Goal: Task Accomplishment & Management: Use online tool/utility

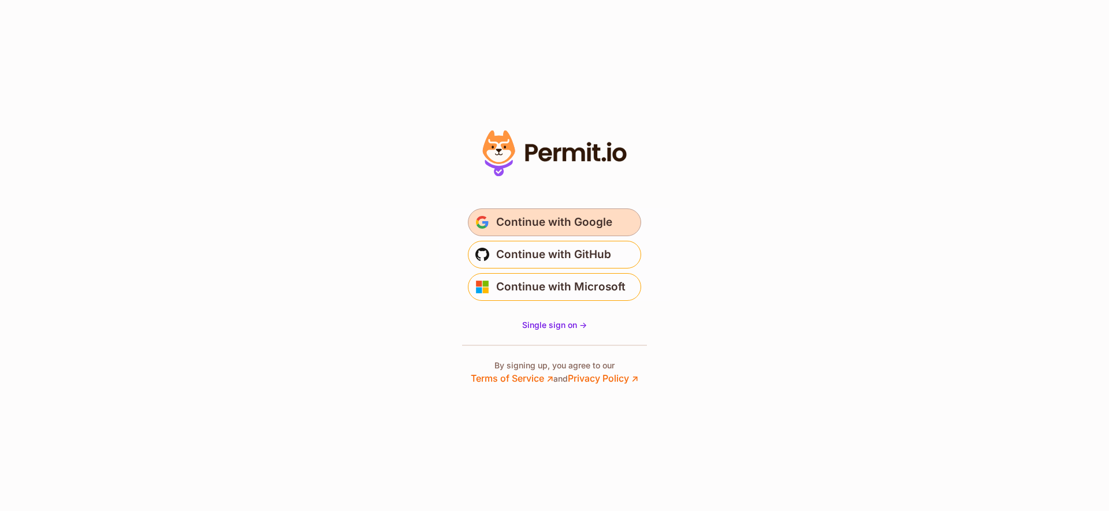
click at [581, 234] on button "Continue with Google" at bounding box center [554, 223] width 173 height 28
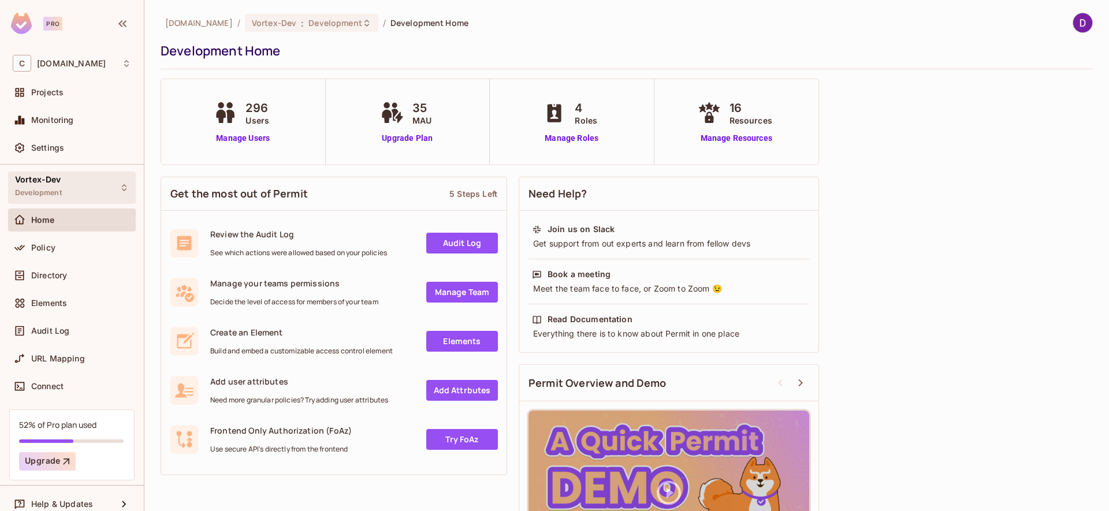
click at [54, 185] on div "Vortex-Dev Development" at bounding box center [38, 187] width 47 height 25
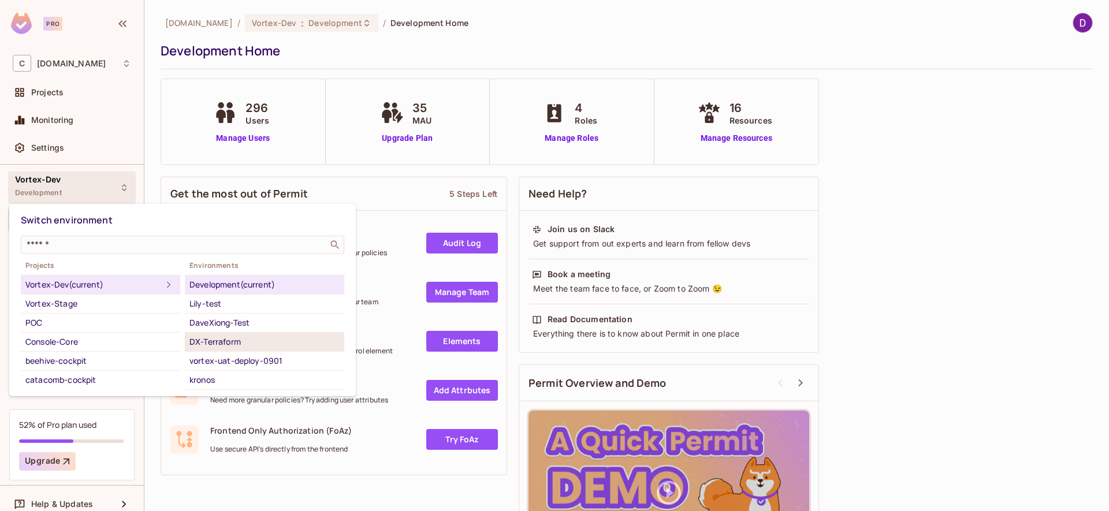
click at [236, 346] on div "DX-Terraform" at bounding box center [264, 342] width 150 height 14
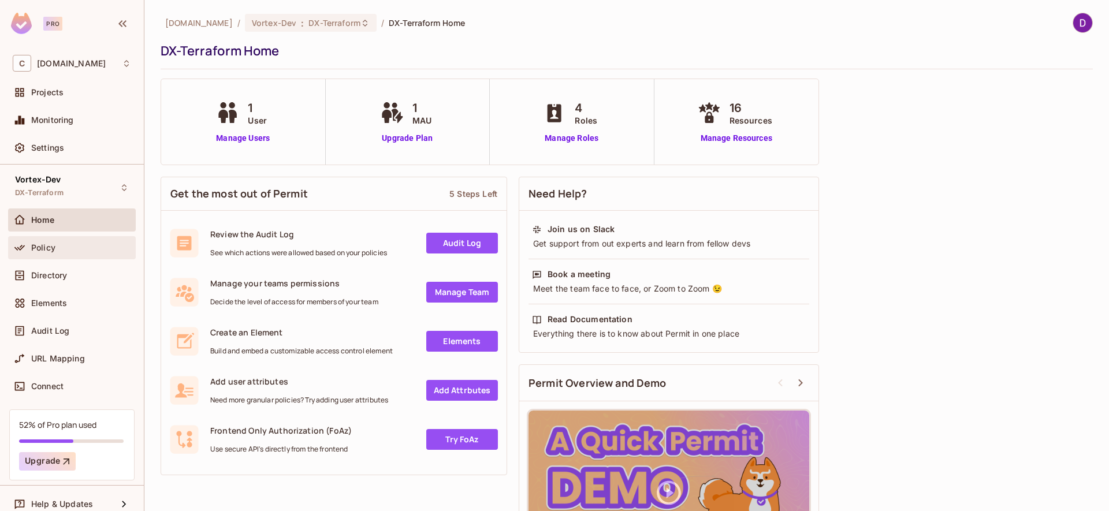
click at [61, 250] on div "Policy" at bounding box center [81, 247] width 100 height 9
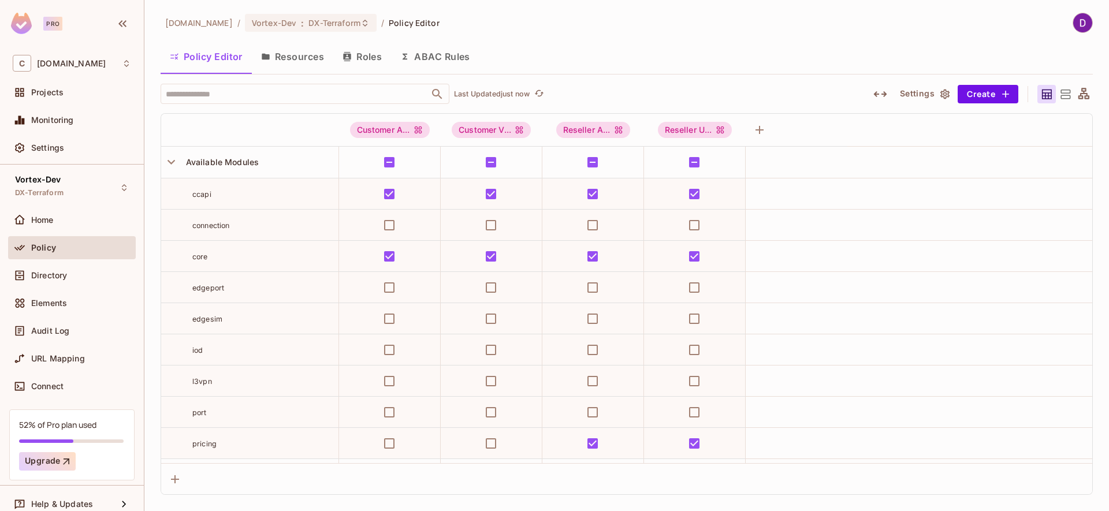
click at [303, 59] on button "Resources" at bounding box center [292, 56] width 81 height 29
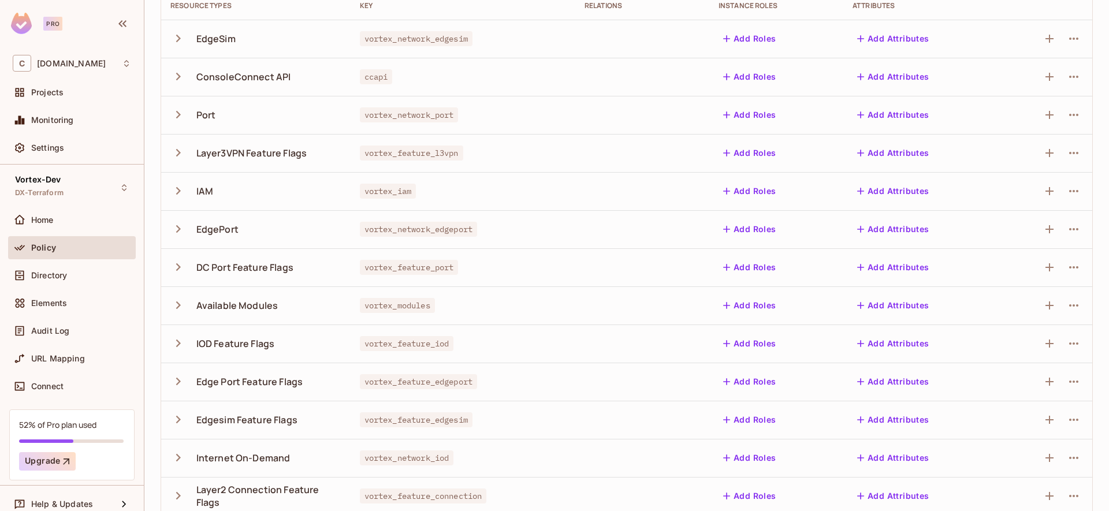
scroll to position [163, 0]
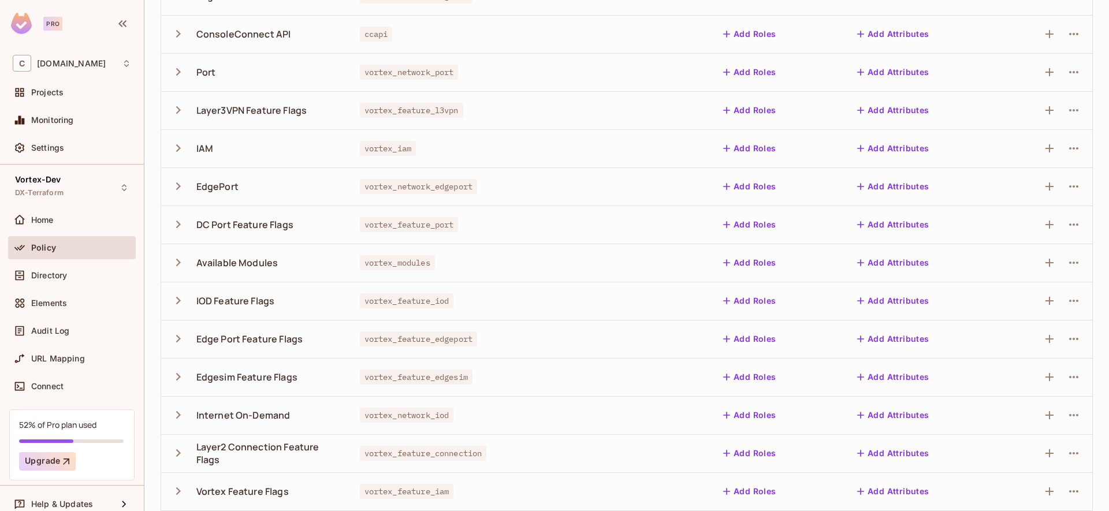
click at [173, 263] on icon "button" at bounding box center [178, 263] width 16 height 16
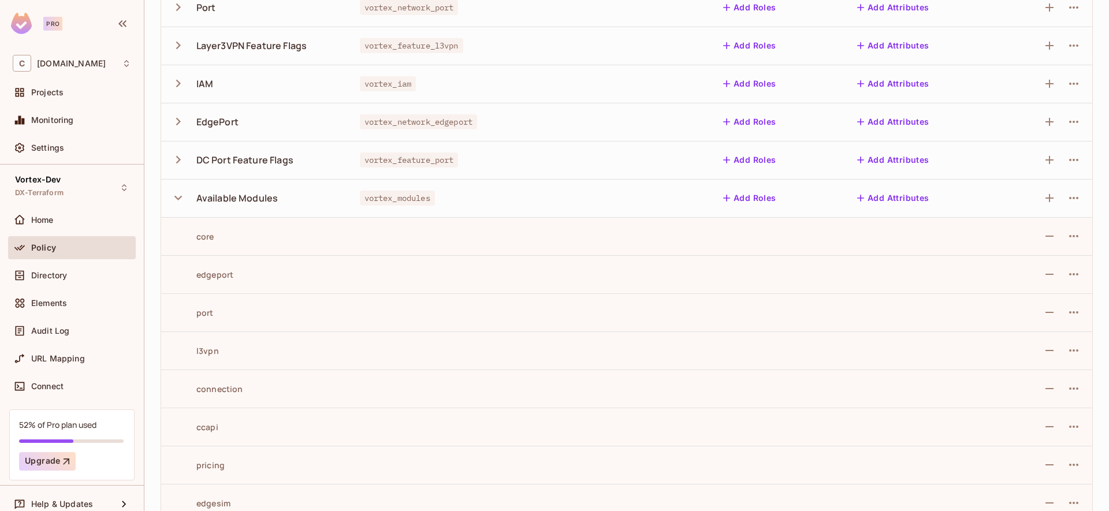
scroll to position [293, 0]
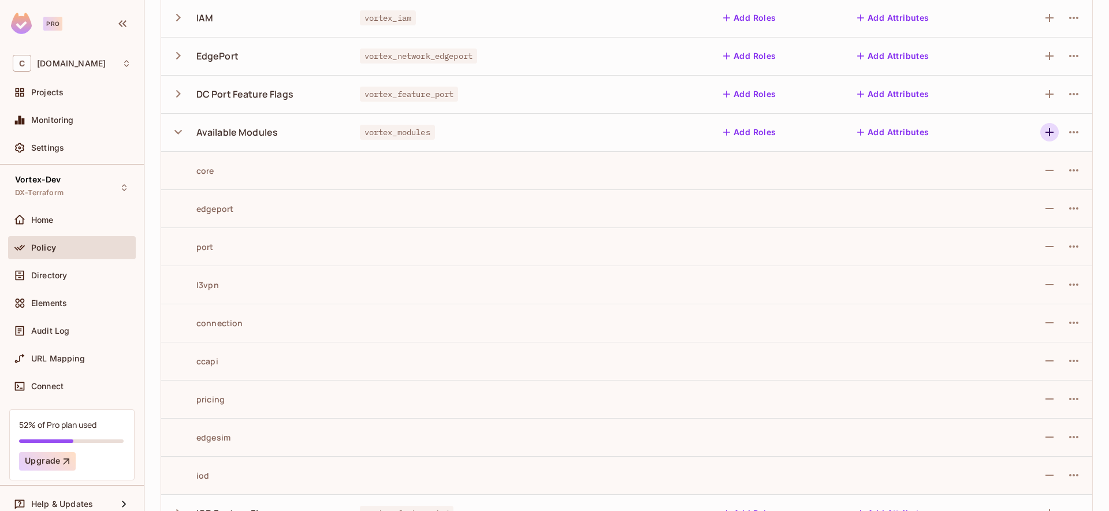
click at [1043, 132] on icon "button" at bounding box center [1050, 132] width 14 height 14
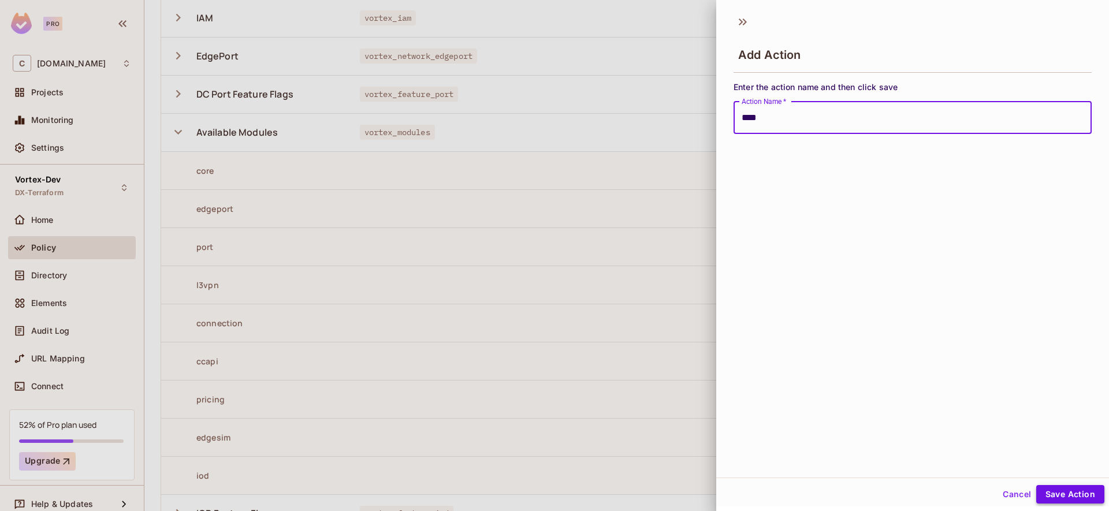
type input "****"
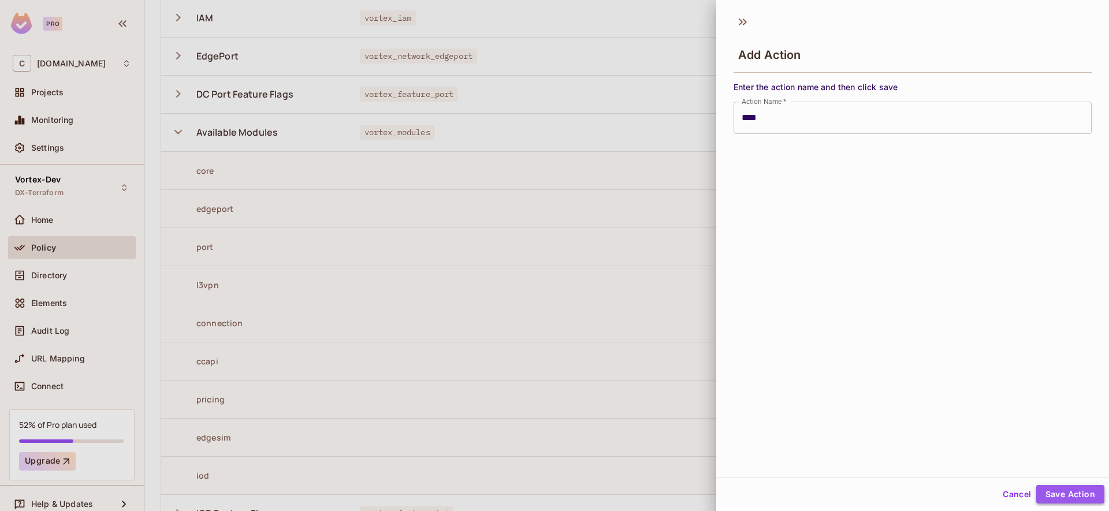
click at [1062, 490] on button "Save Action" at bounding box center [1070, 494] width 68 height 18
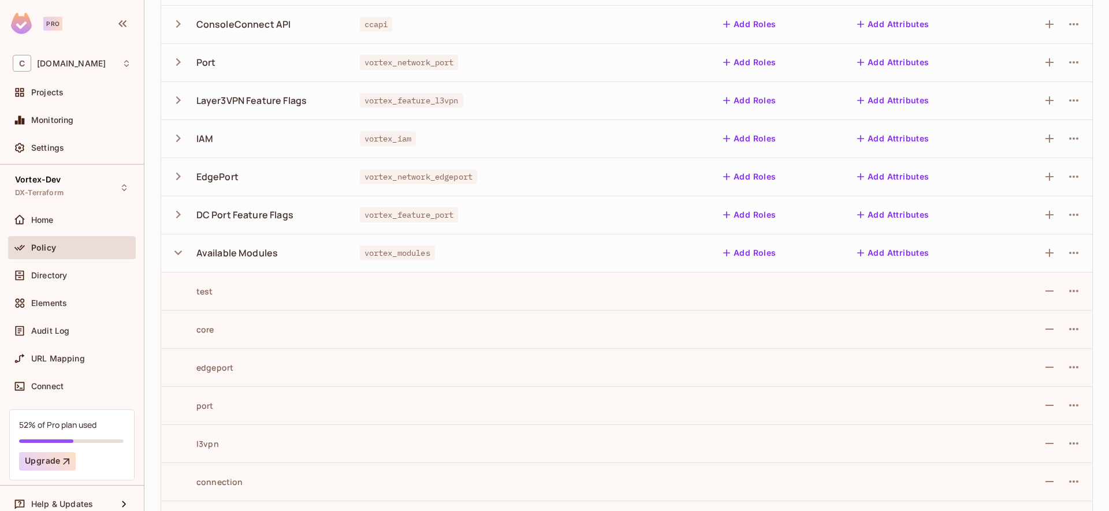
scroll to position [0, 0]
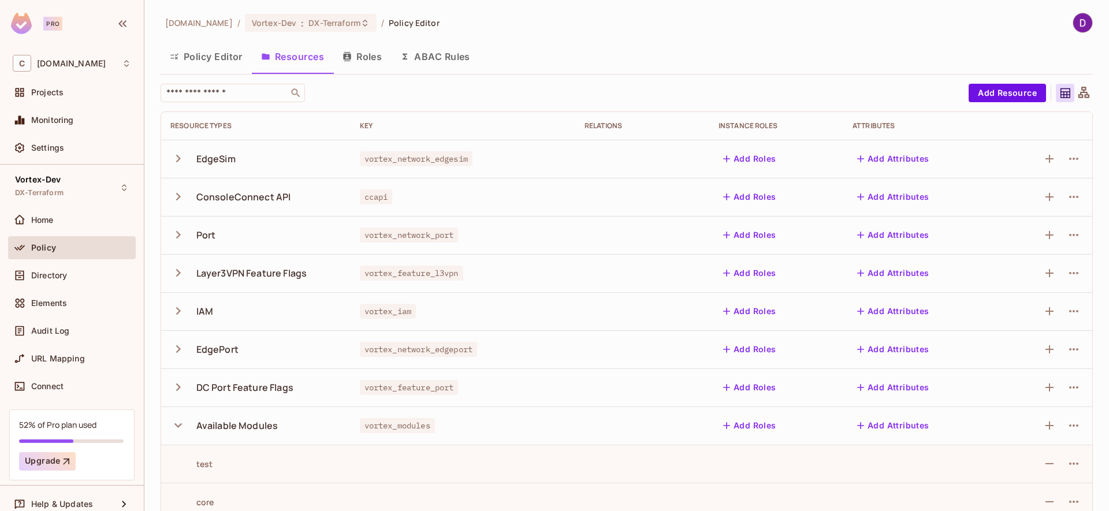
click at [214, 62] on button "Policy Editor" at bounding box center [206, 56] width 91 height 29
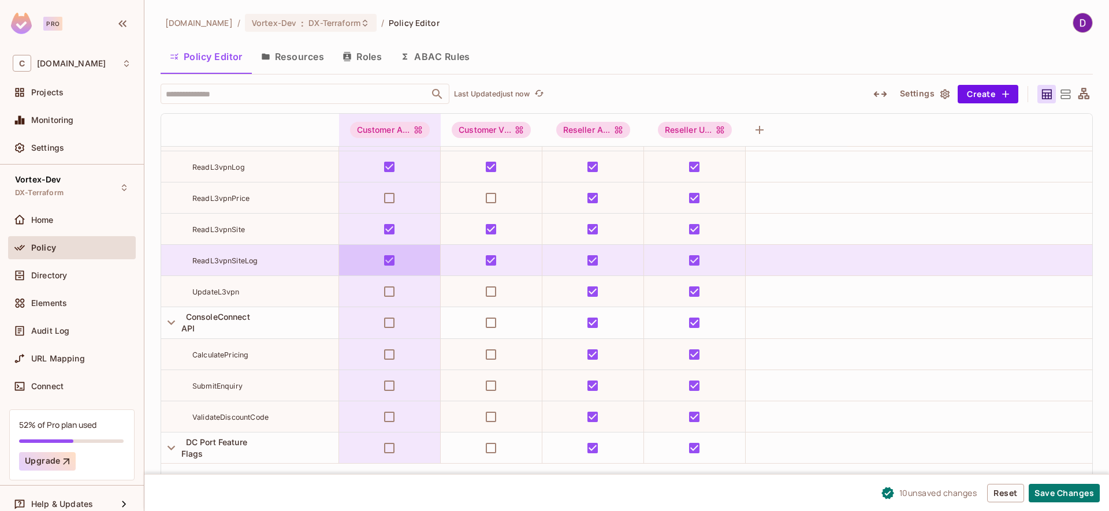
scroll to position [547, 0]
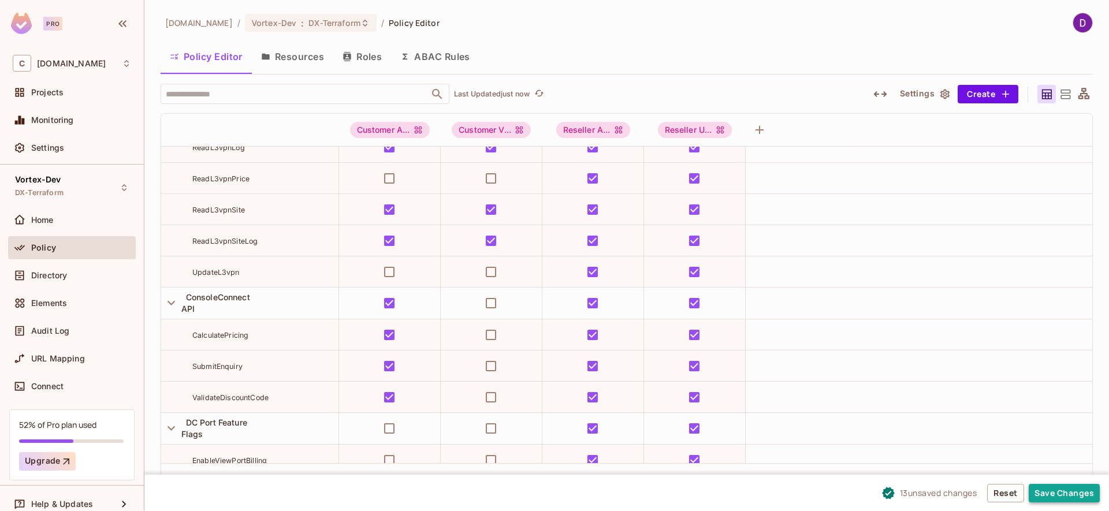
click at [1068, 493] on button "Save Changes" at bounding box center [1064, 493] width 71 height 18
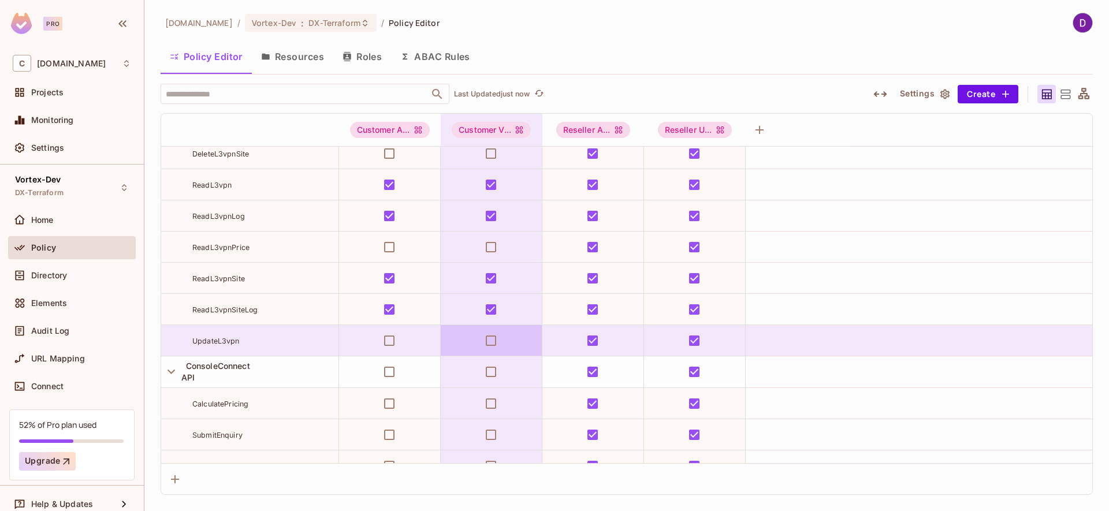
scroll to position [625, 0]
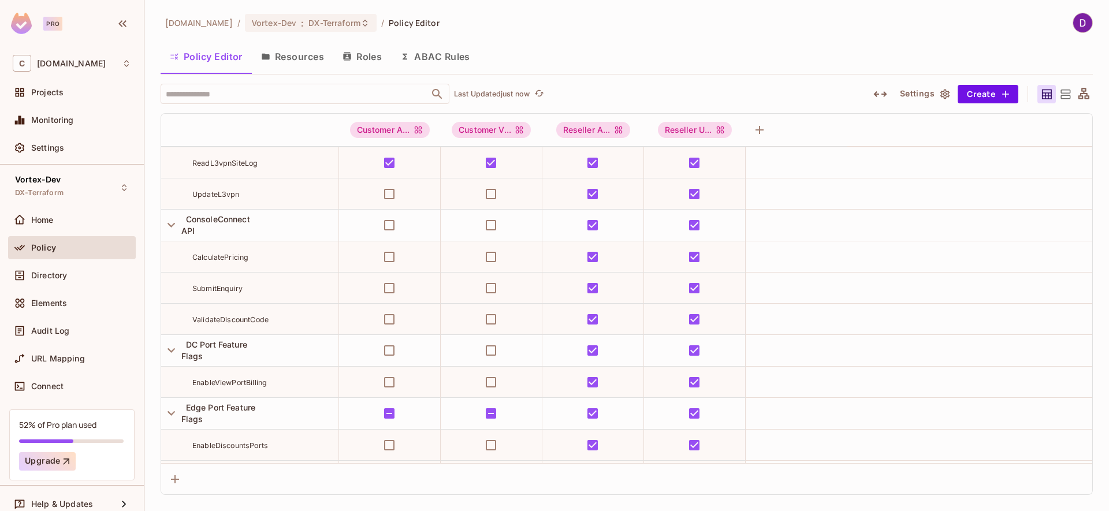
click at [306, 64] on button "Resources" at bounding box center [292, 56] width 81 height 29
